Goal: Task Accomplishment & Management: Use online tool/utility

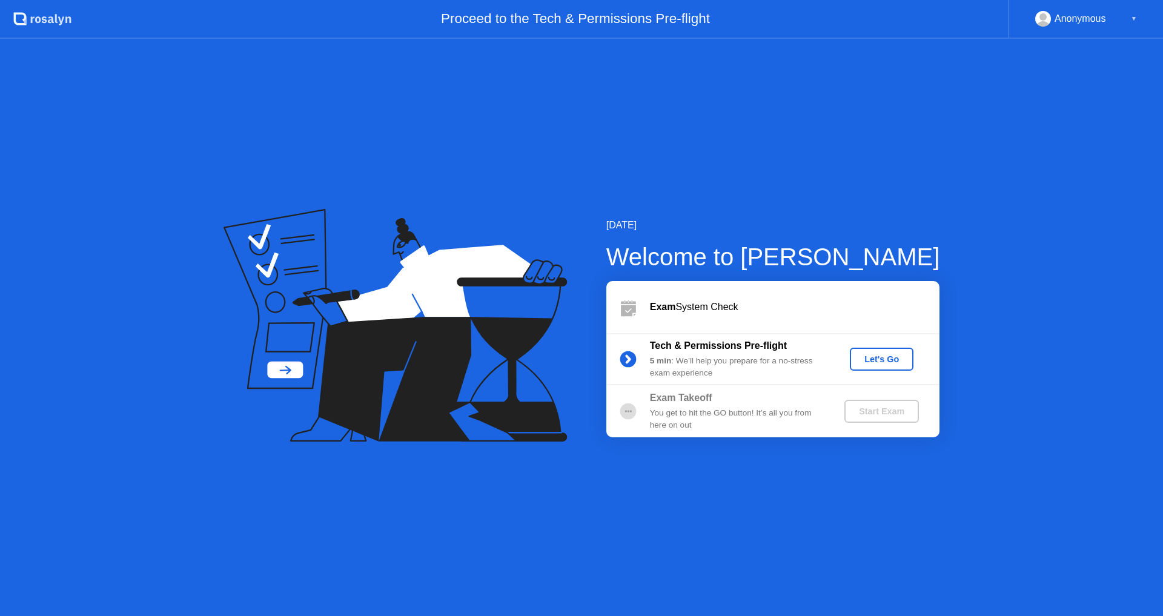
click at [890, 360] on div "Let's Go" at bounding box center [882, 359] width 54 height 10
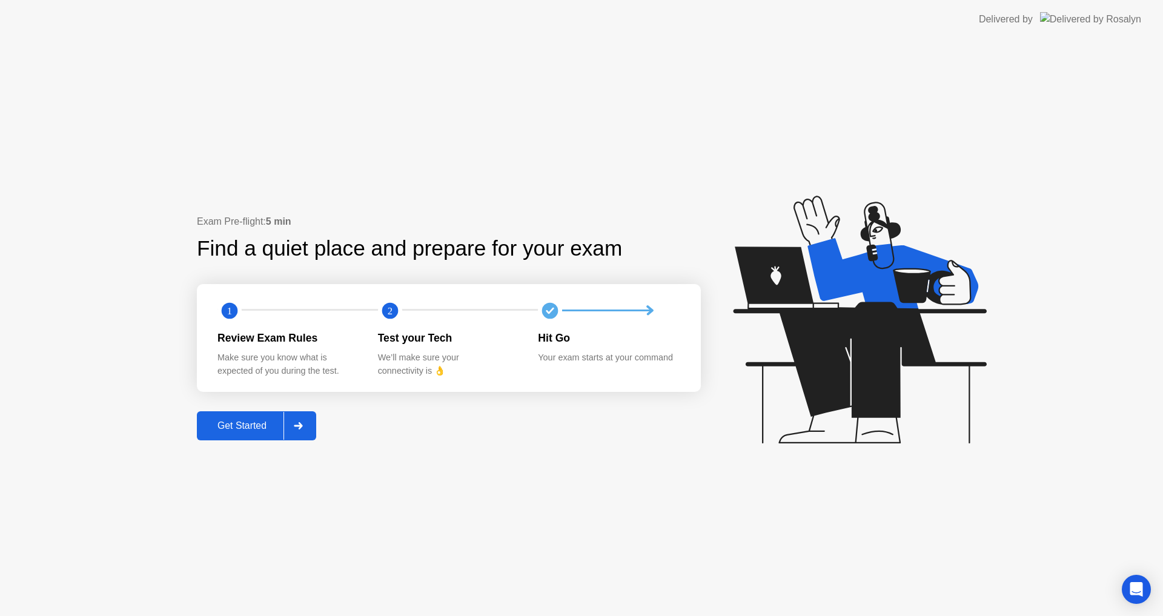
click at [240, 430] on div "Get Started" at bounding box center [241, 425] width 83 height 11
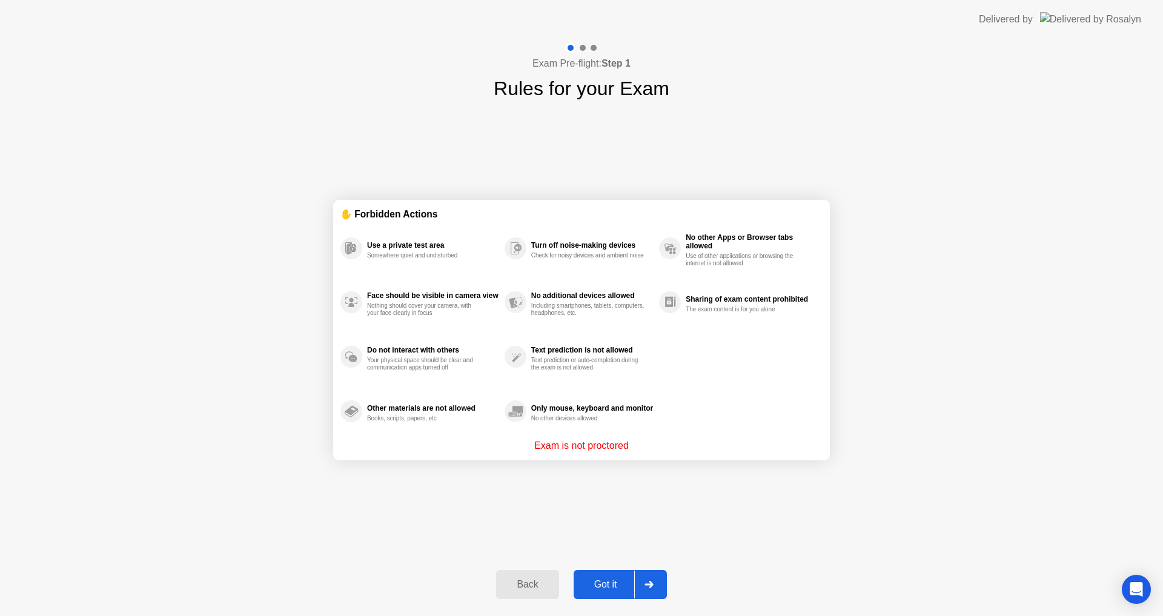
click at [615, 582] on div "Got it" at bounding box center [605, 584] width 57 height 11
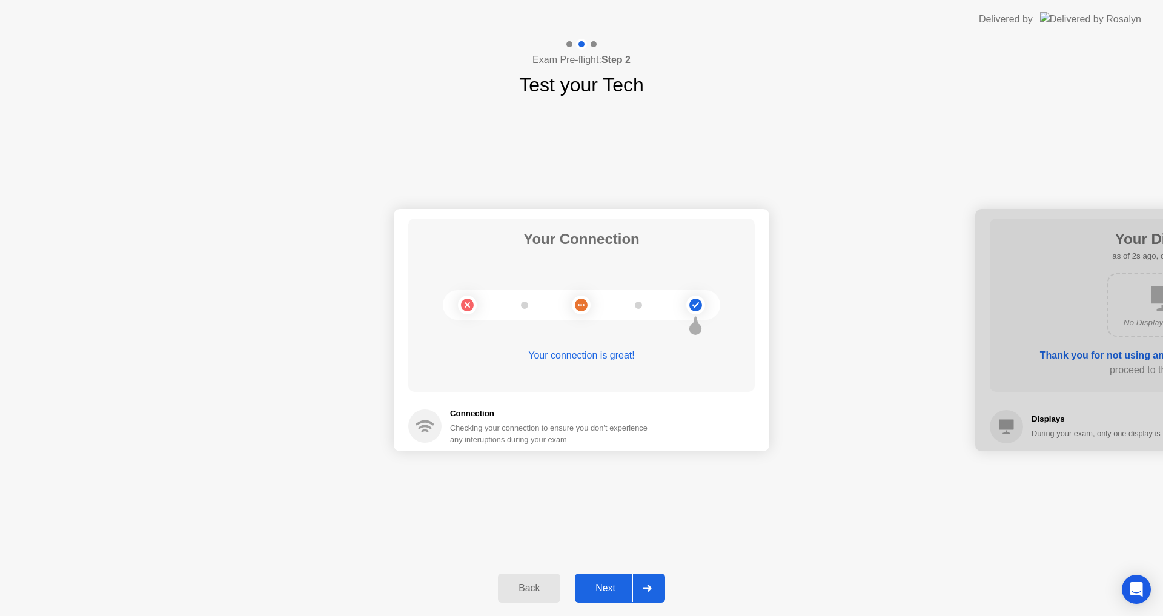
click at [623, 584] on div "Next" at bounding box center [605, 588] width 54 height 11
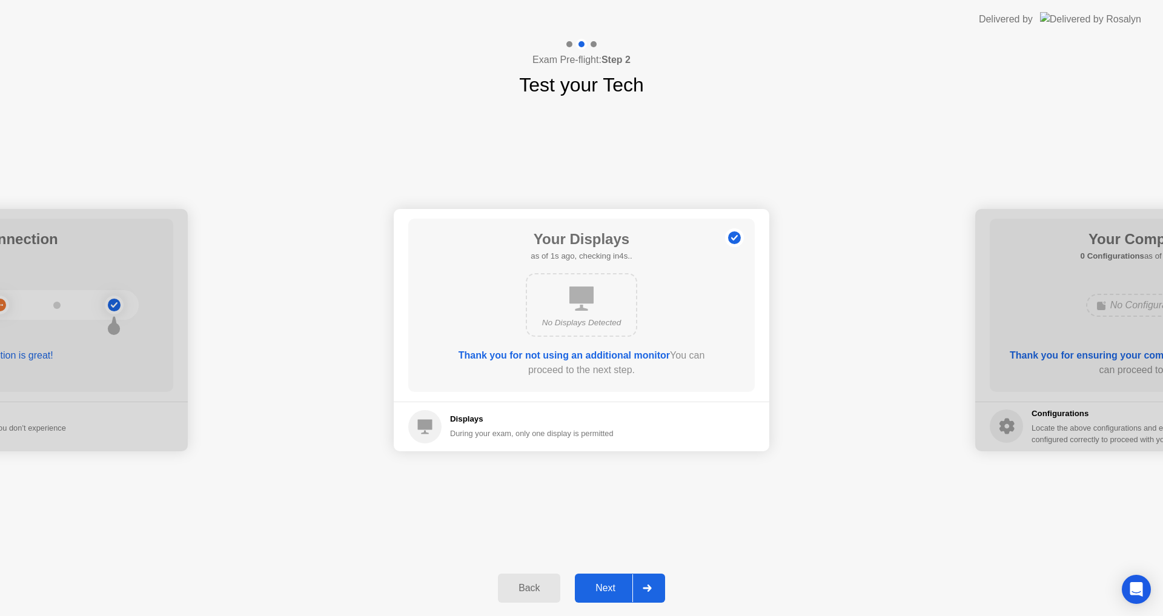
click at [627, 589] on div "Next" at bounding box center [605, 588] width 54 height 11
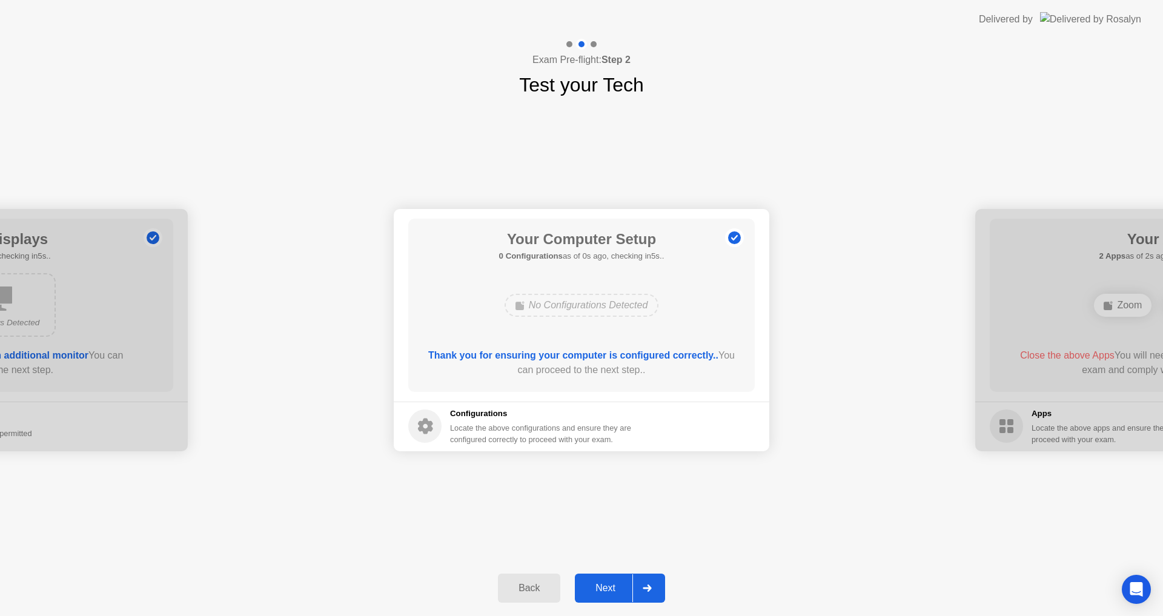
click at [627, 589] on div "Next" at bounding box center [605, 588] width 54 height 11
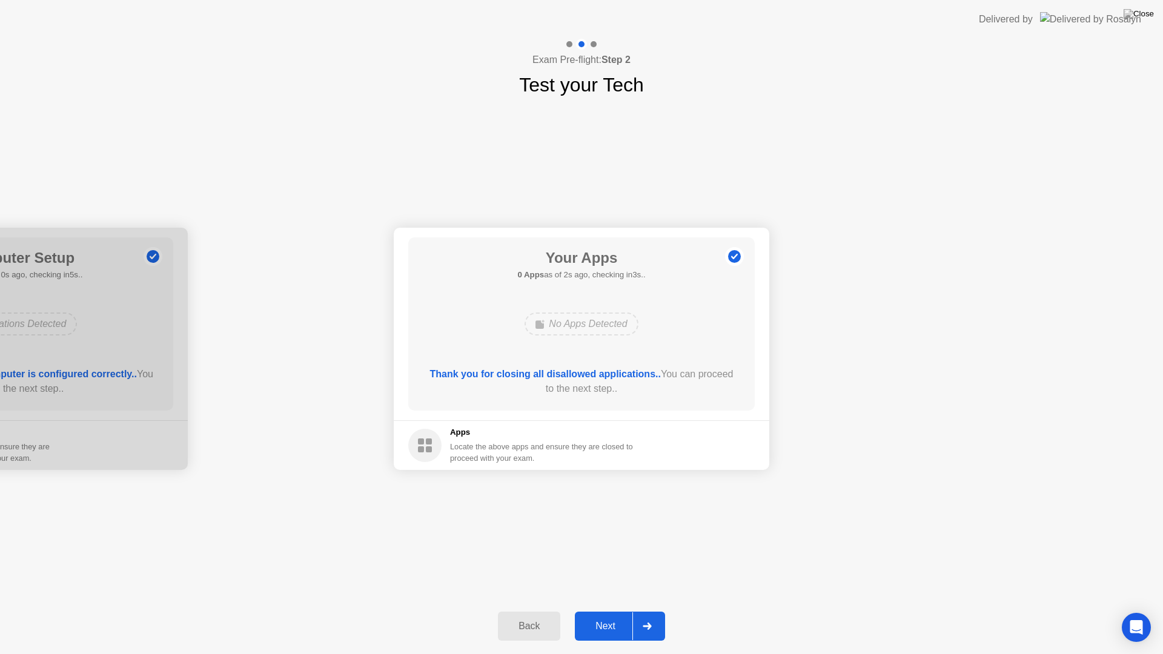
click at [621, 615] on div "Next" at bounding box center [605, 626] width 54 height 11
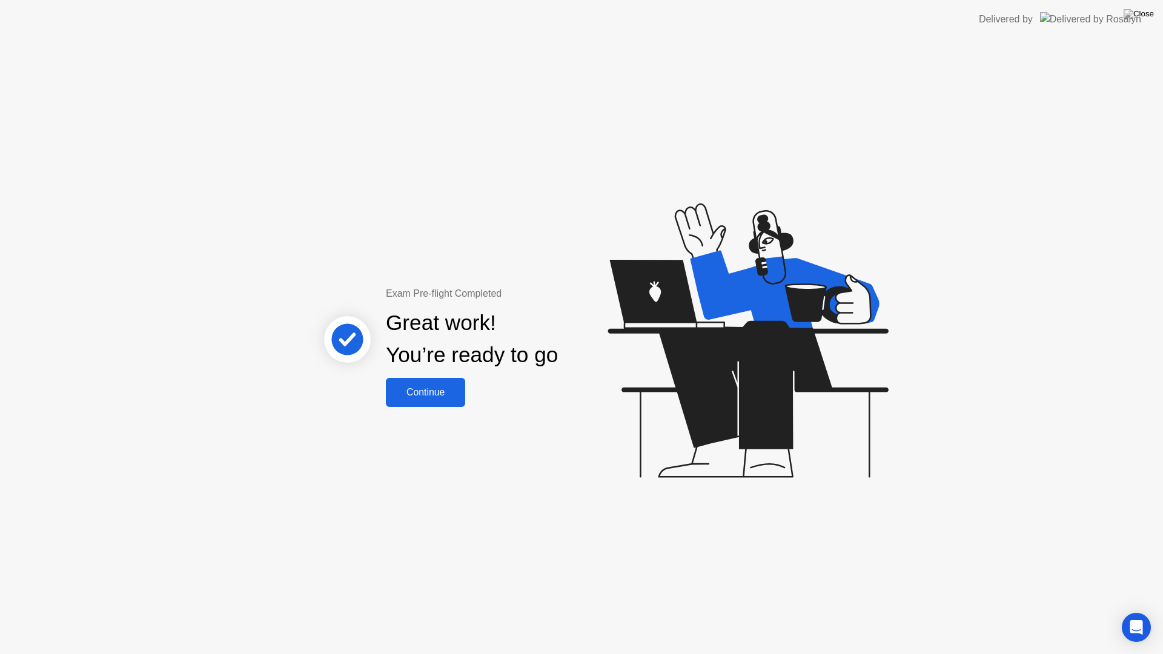
click at [417, 400] on button "Continue" at bounding box center [425, 392] width 79 height 29
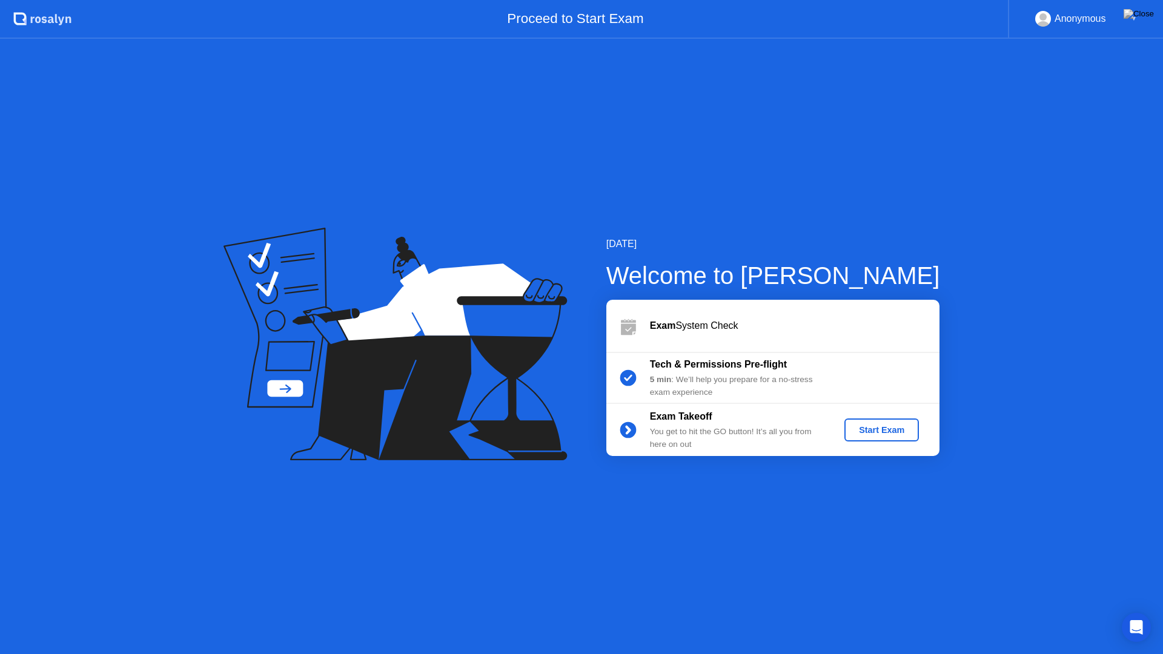
click at [862, 432] on div "Start Exam" at bounding box center [881, 430] width 65 height 10
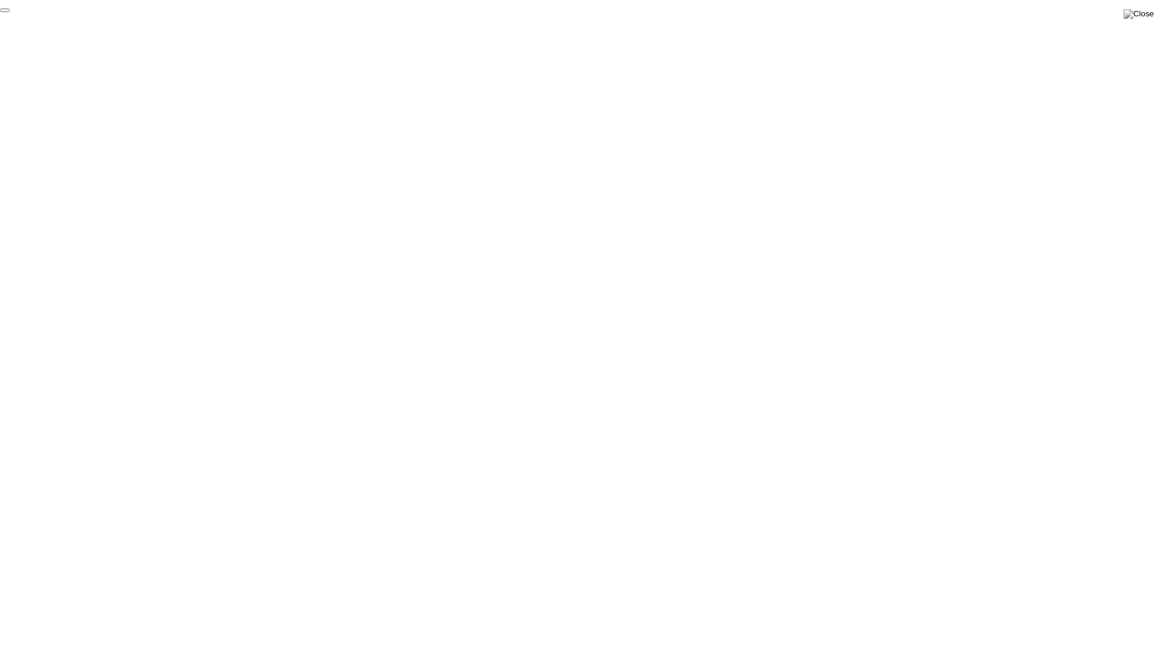
click div "End Proctoring Session"
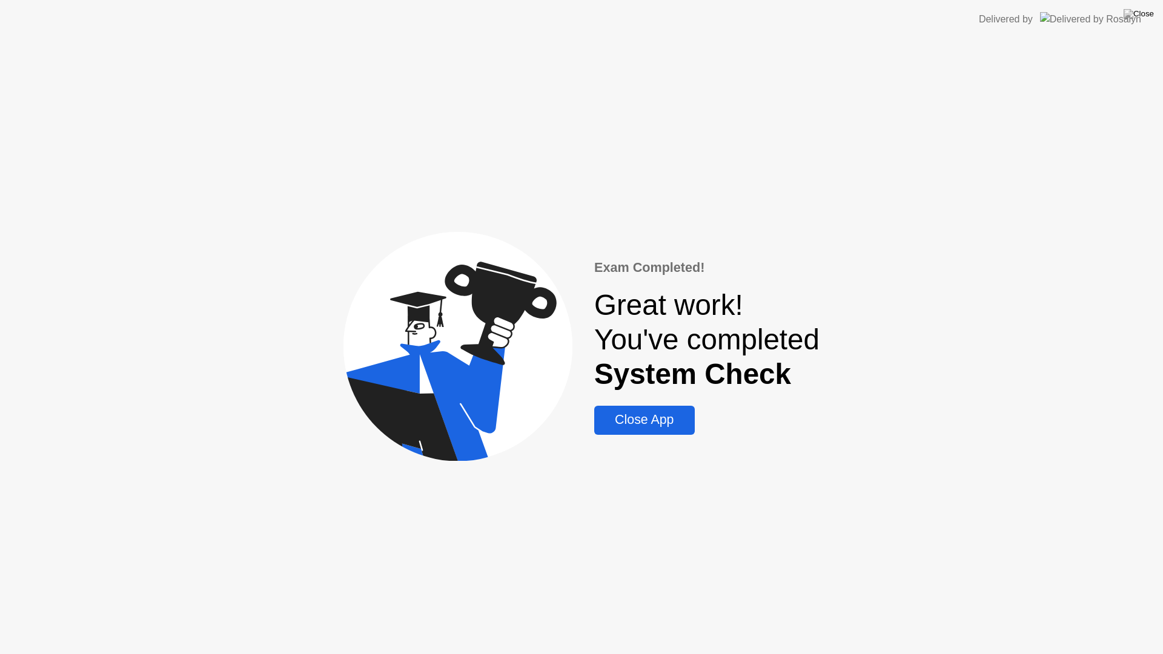
click at [663, 425] on div "Close App" at bounding box center [644, 419] width 93 height 15
